Goal: Information Seeking & Learning: Learn about a topic

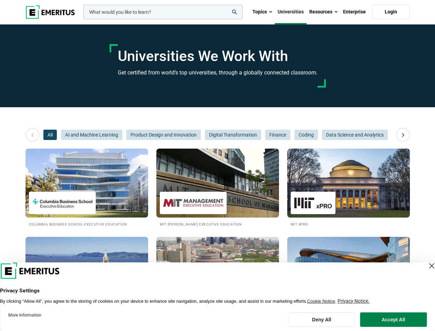
click at [163, 12] on input "woocommerce-product-search-field-0" at bounding box center [162, 12] width 159 height 14
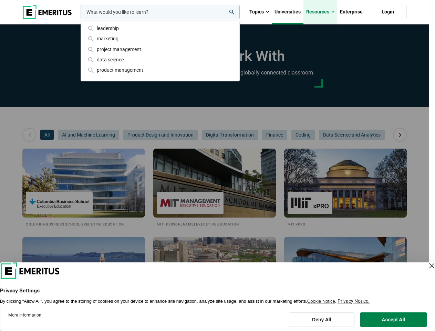
click at [323, 12] on link "Resources" at bounding box center [320, 12] width 34 height 24
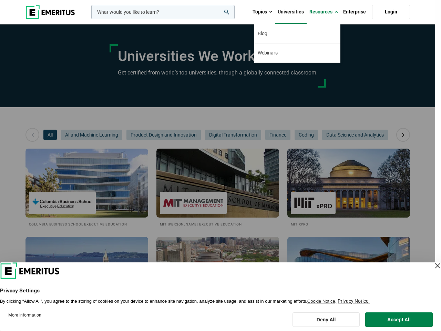
click at [90, 19] on div "leadership marketing project management data science product management" at bounding box center [162, 12] width 145 height 14
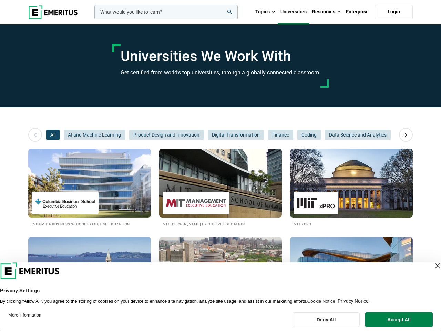
click at [403, 135] on icon at bounding box center [406, 134] width 12 height 12
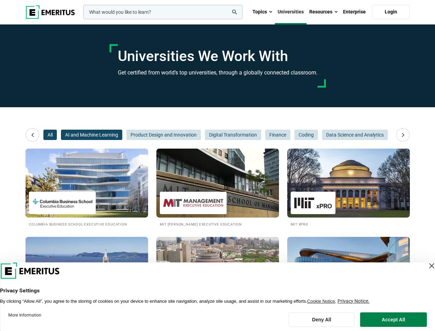
click at [61, 135] on span "AI and Machine Learning" at bounding box center [91, 135] width 61 height 10
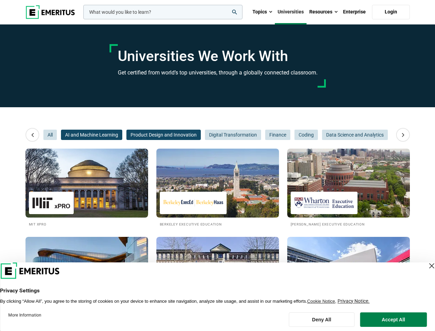
scroll to position [0, 103]
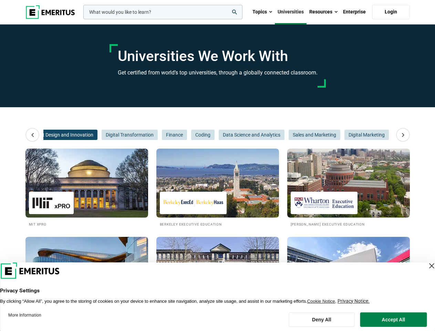
click at [92, 135] on span "Product Design and Innovation" at bounding box center [60, 135] width 74 height 10
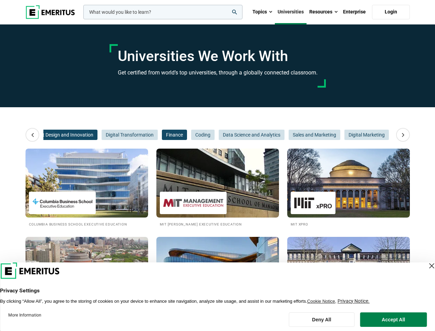
click at [164, 135] on span "Finance" at bounding box center [174, 135] width 25 height 10
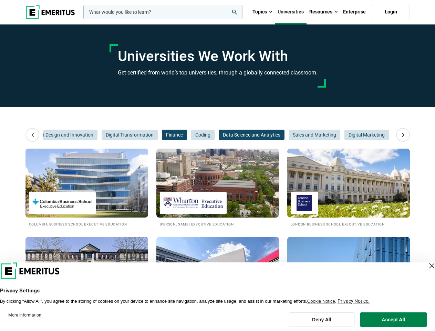
click at [232, 135] on span "Data Science and Analytics" at bounding box center [252, 135] width 66 height 10
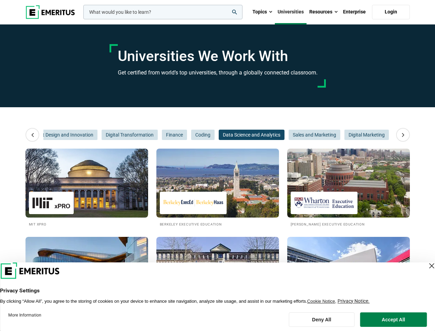
click at [277, 135] on span "Data Science and Analytics" at bounding box center [252, 135] width 66 height 10
click at [306, 135] on span "Sales and Marketing" at bounding box center [315, 135] width 52 height 10
